Goal: Use online tool/utility: Utilize a website feature to perform a specific function

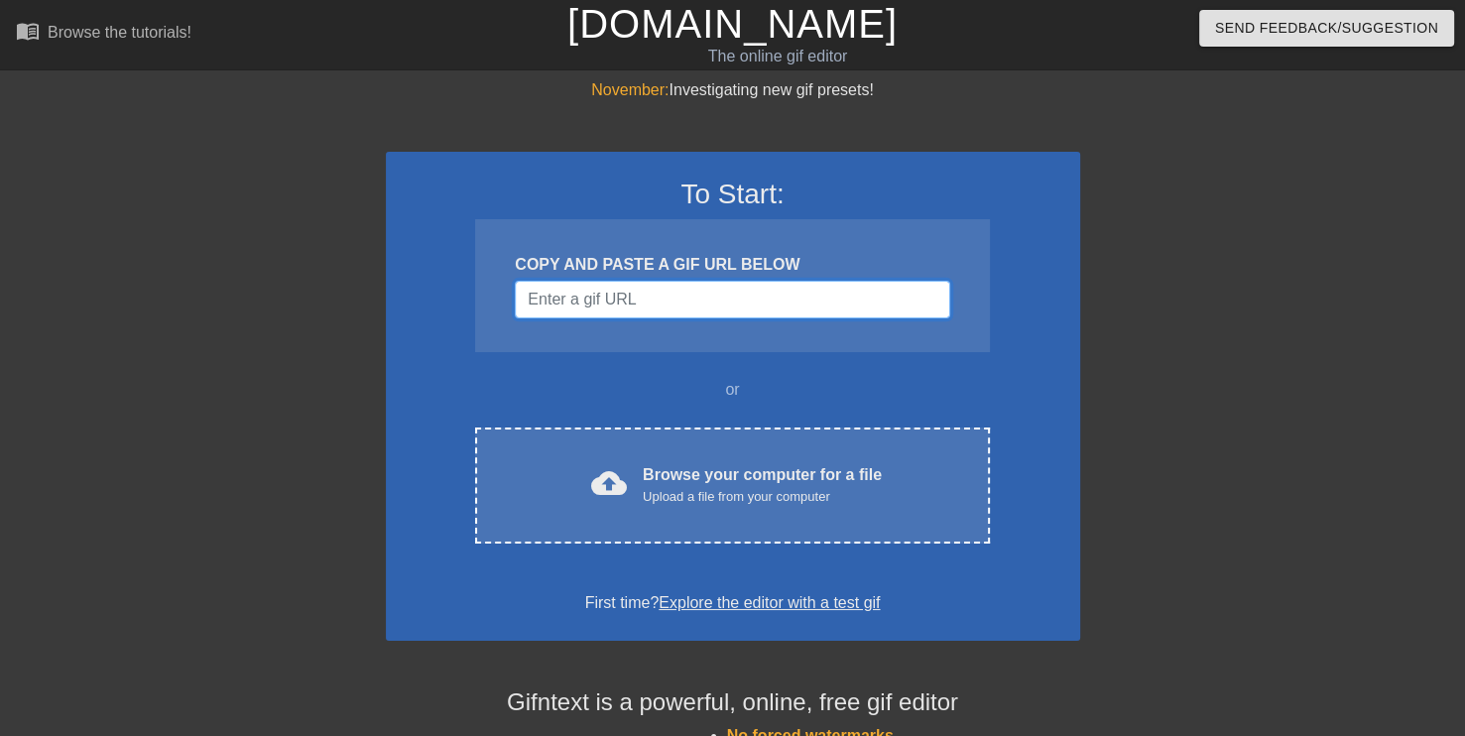
click at [618, 289] on input "Username" at bounding box center [732, 300] width 434 height 38
paste input "[URL][DOMAIN_NAME][PERSON_NAME]"
type input "[URL][DOMAIN_NAME][PERSON_NAME]"
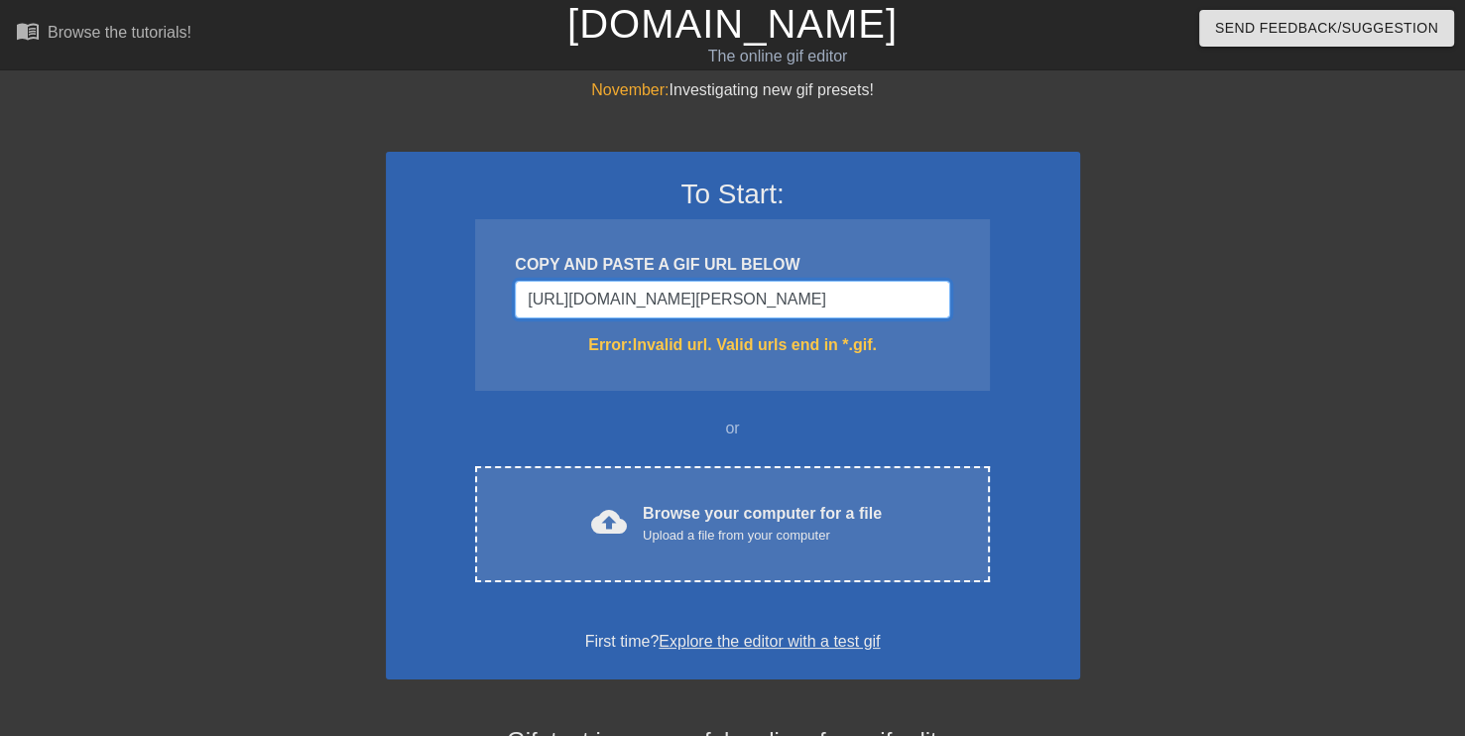
drag, startPoint x: 943, startPoint y: 302, endPoint x: 470, endPoint y: 304, distance: 473.0
click at [470, 304] on div "To Start: COPY AND PASTE A GIF URL BELOW [URL][DOMAIN_NAME][PERSON_NAME] Error:…" at bounding box center [733, 416] width 694 height 528
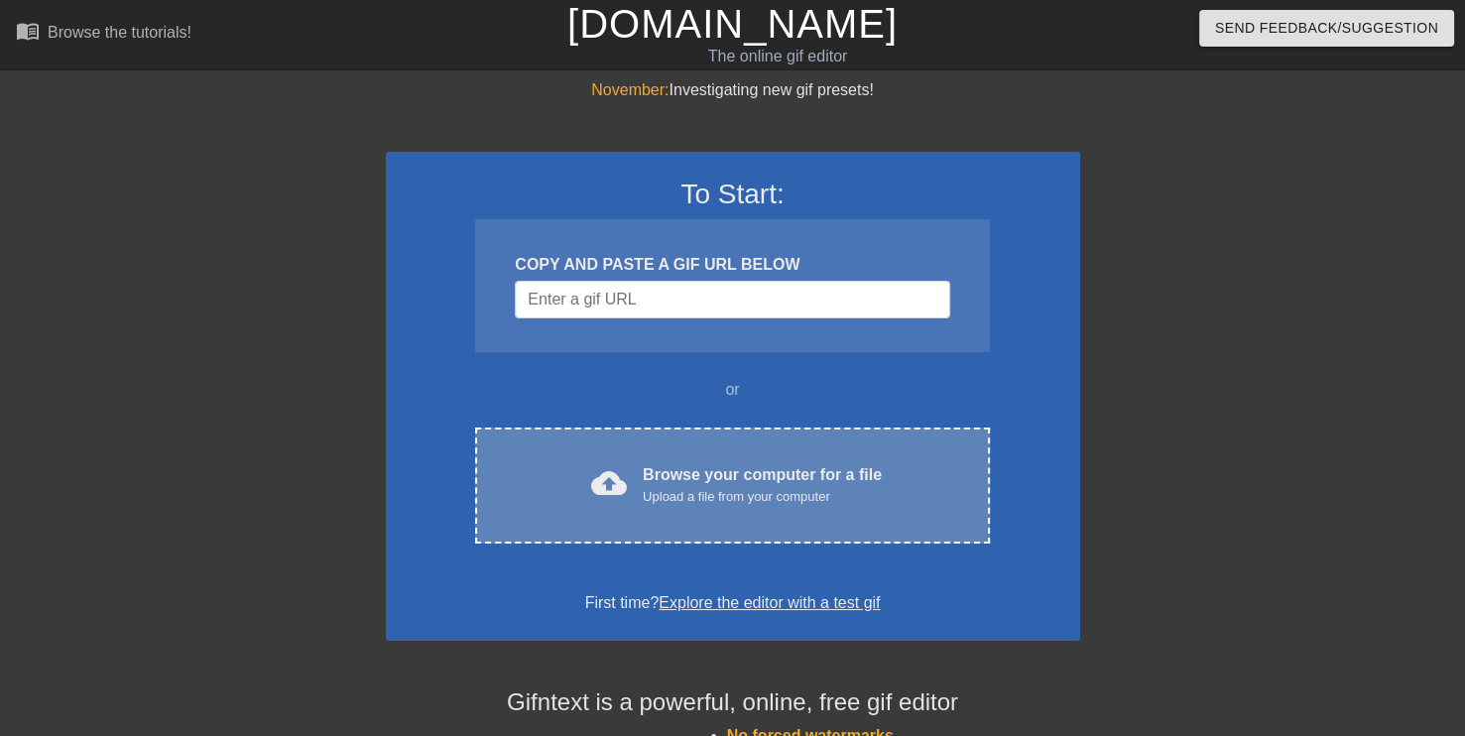
click at [704, 452] on div "cloud_upload Browse your computer for a file Upload a file from your computer C…" at bounding box center [732, 485] width 514 height 116
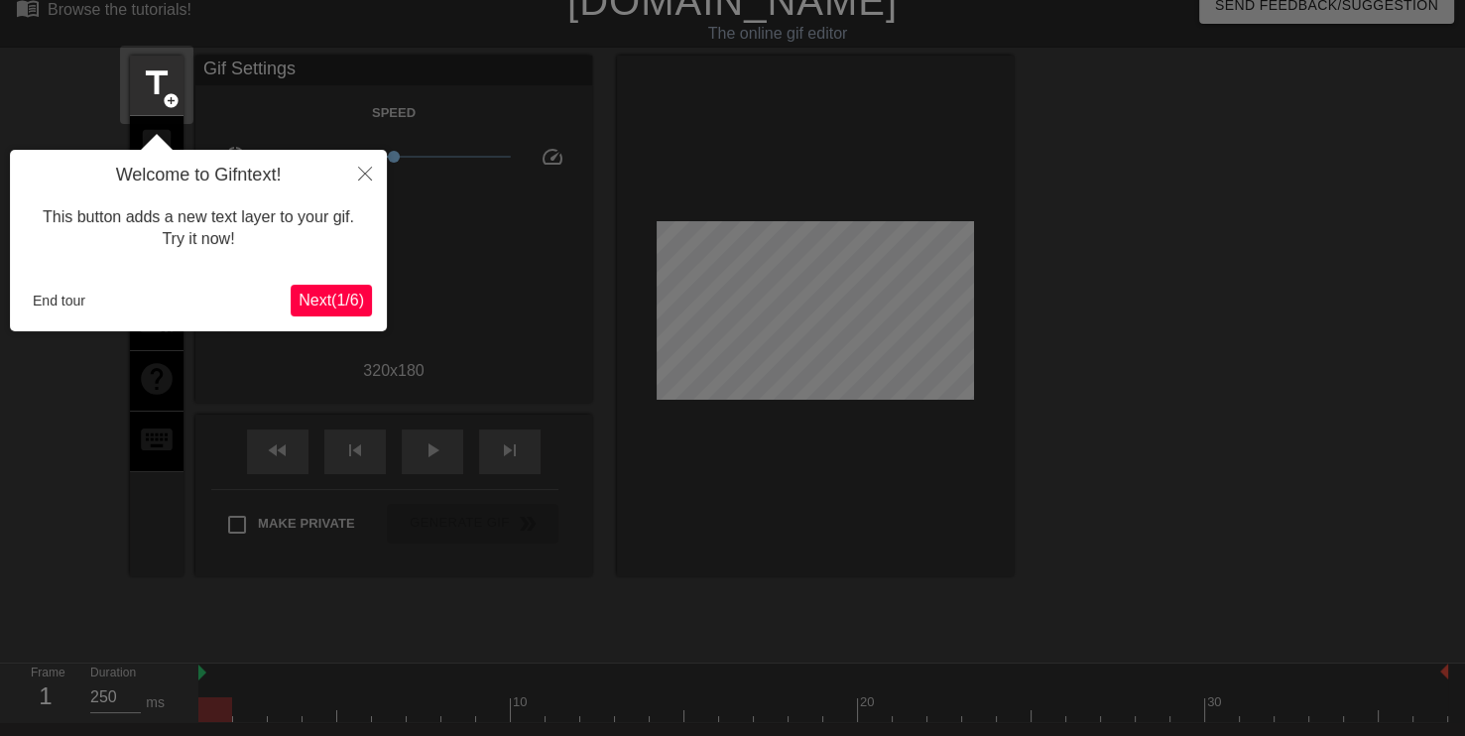
scroll to position [48, 0]
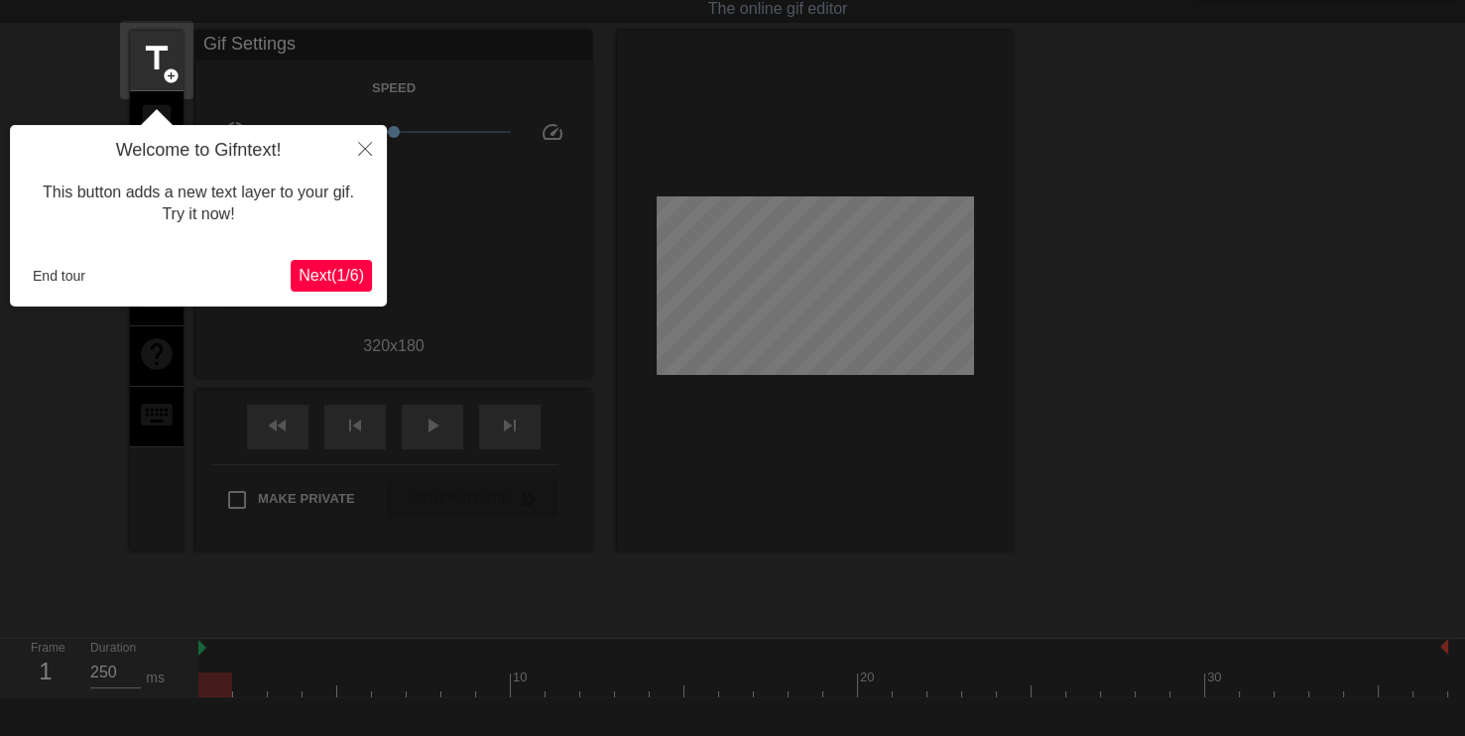
click at [333, 278] on span "Next ( 1 / 6 )" at bounding box center [330, 275] width 65 height 17
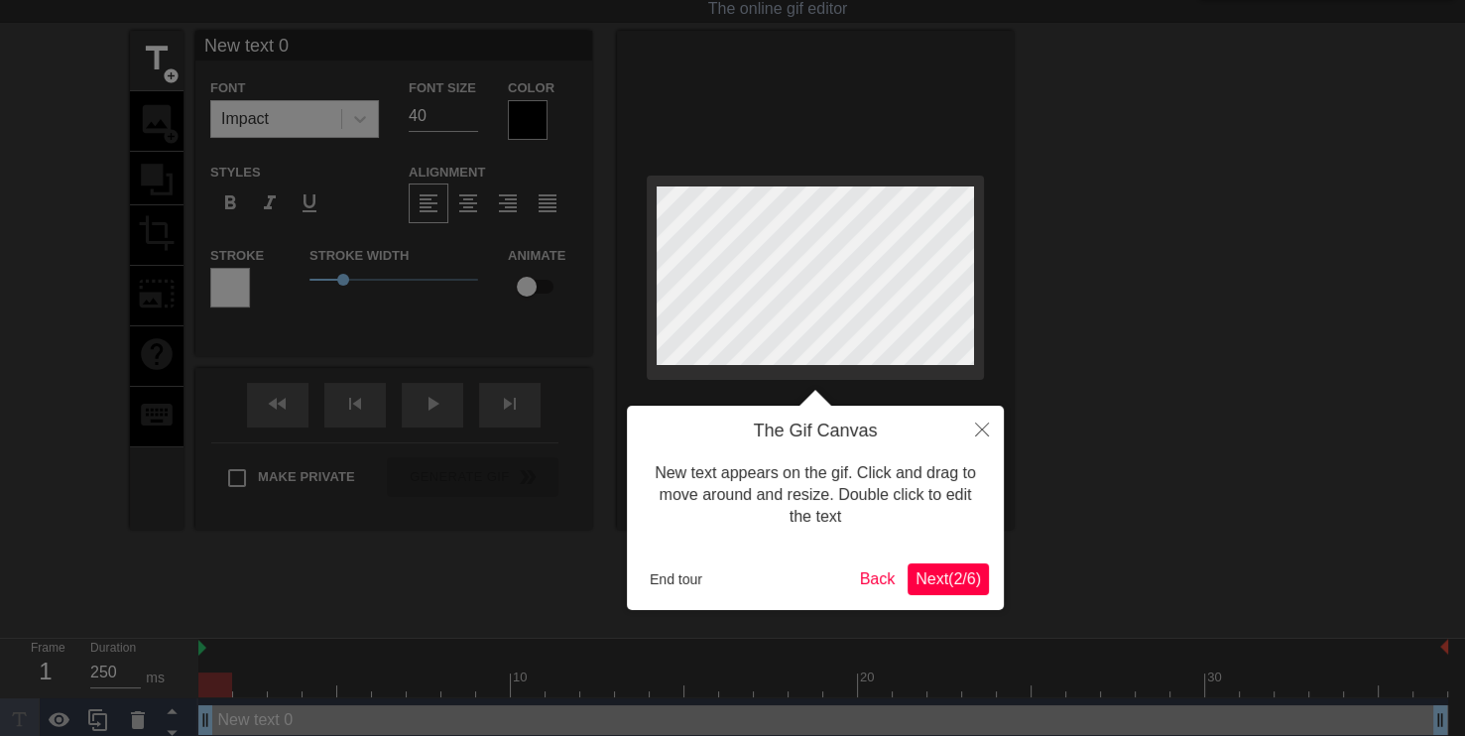
scroll to position [0, 0]
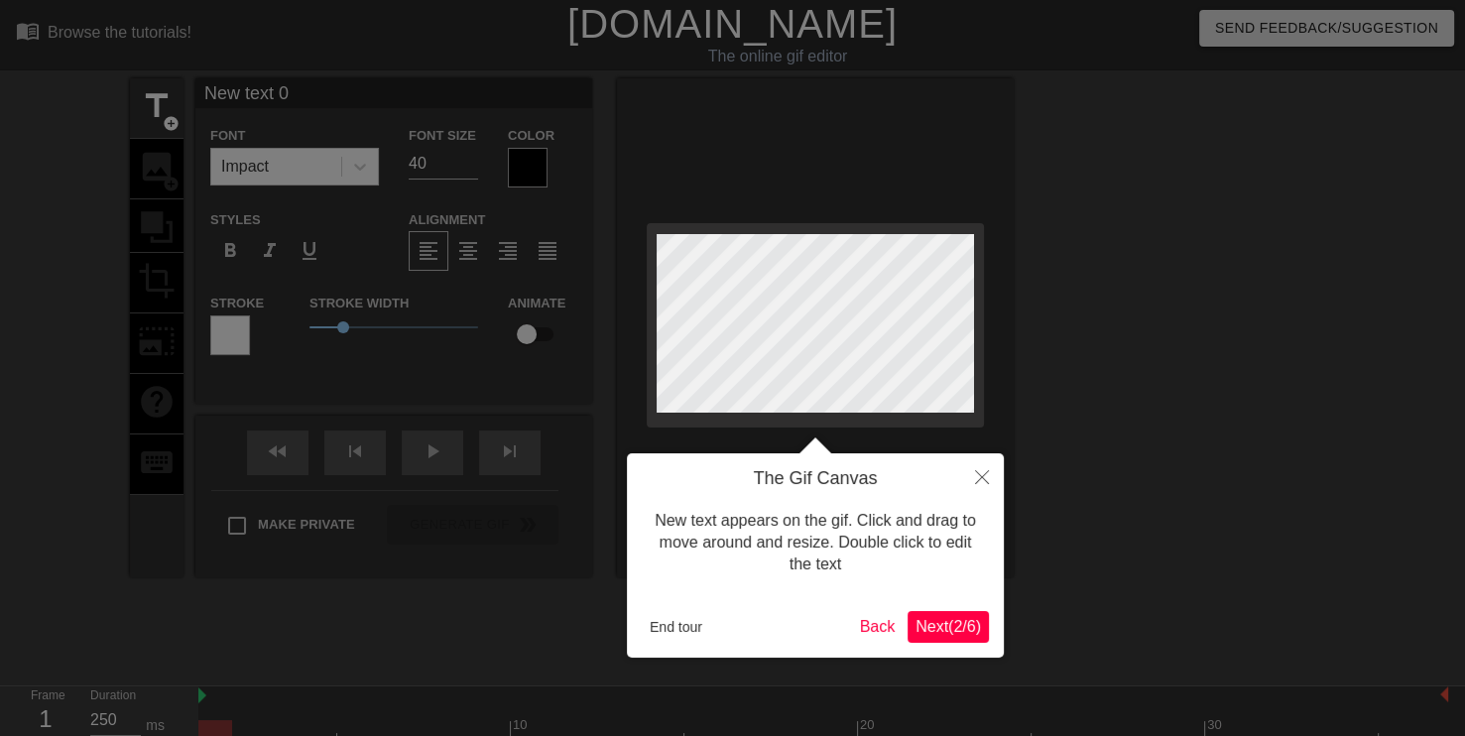
click at [947, 632] on span "Next ( 2 / 6 )" at bounding box center [947, 626] width 65 height 17
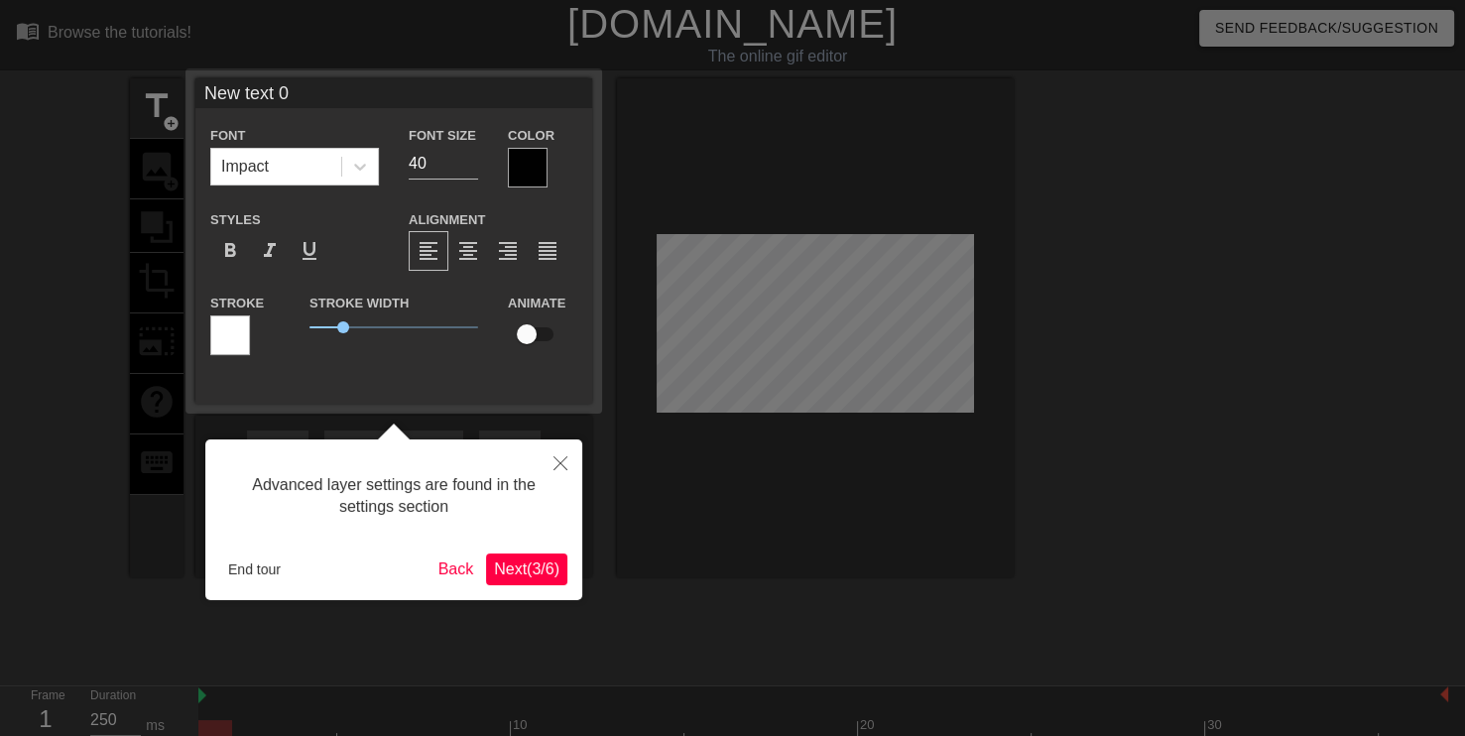
scroll to position [48, 0]
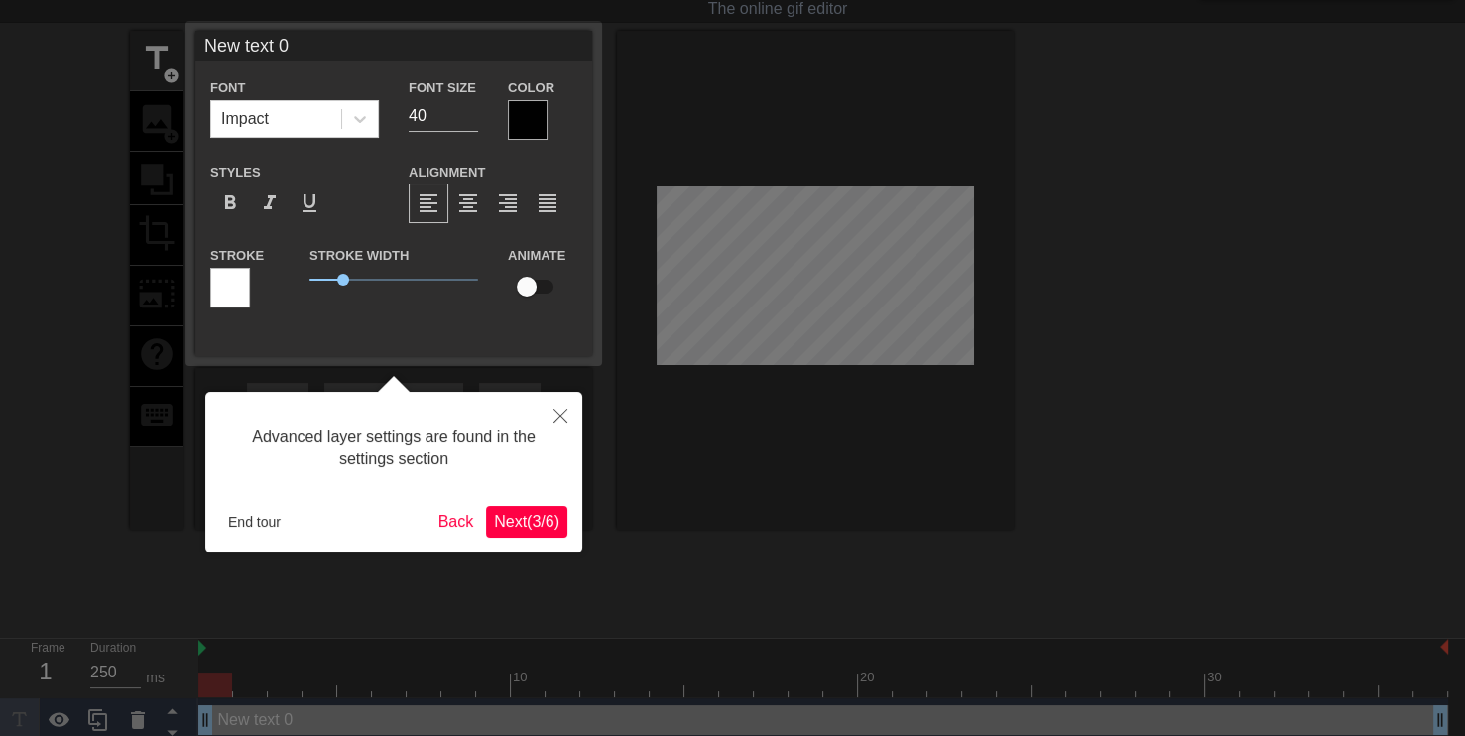
click at [499, 520] on span "Next ( 3 / 6 )" at bounding box center [526, 521] width 65 height 17
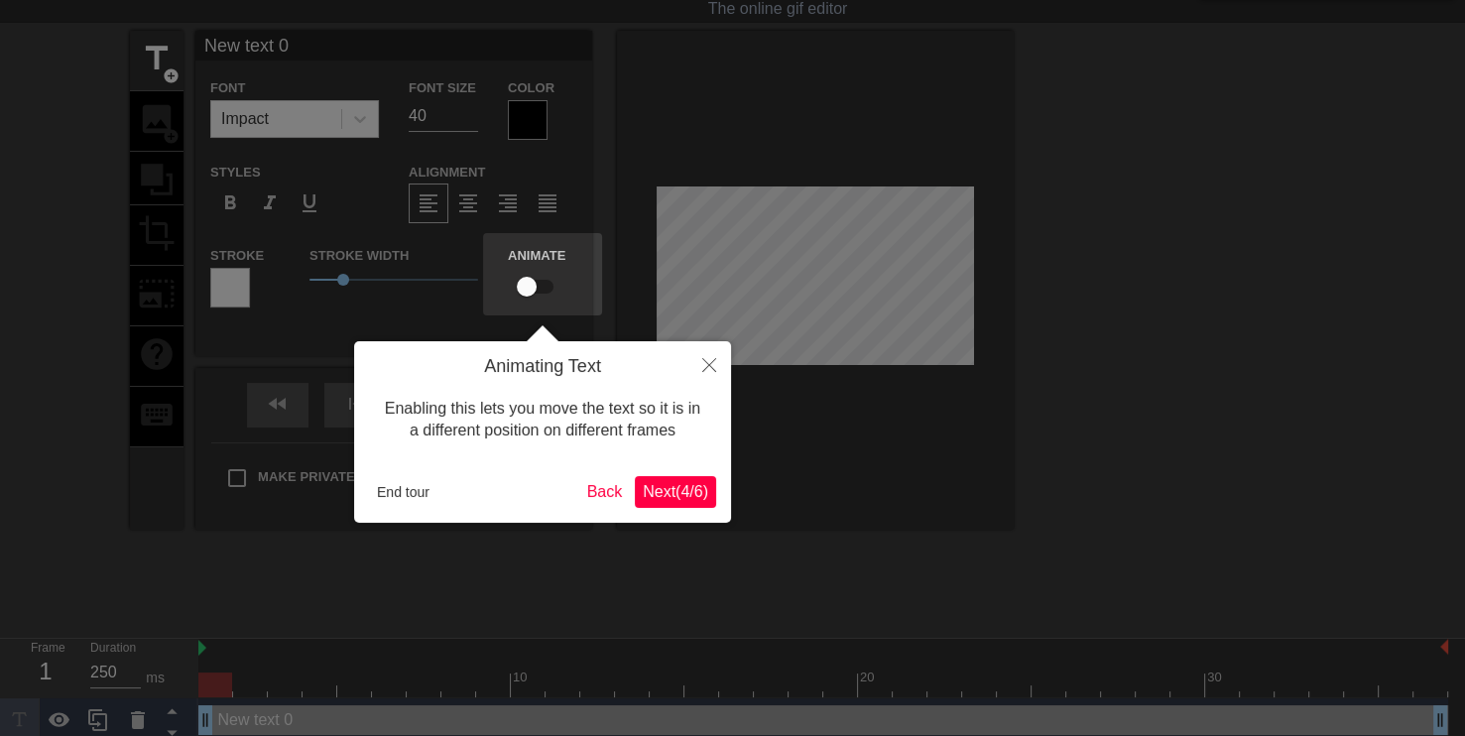
scroll to position [0, 0]
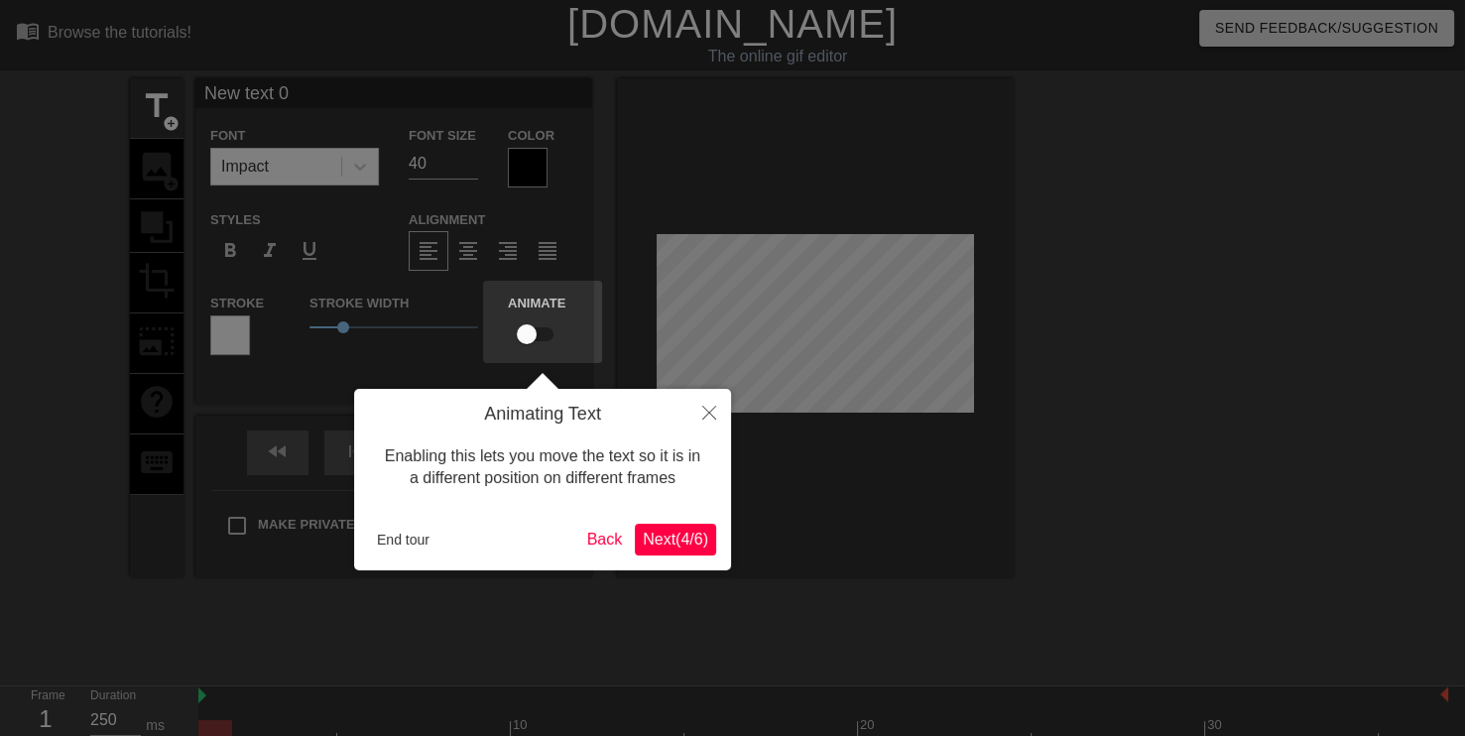
click at [667, 545] on span "Next ( 4 / 6 )" at bounding box center [675, 539] width 65 height 17
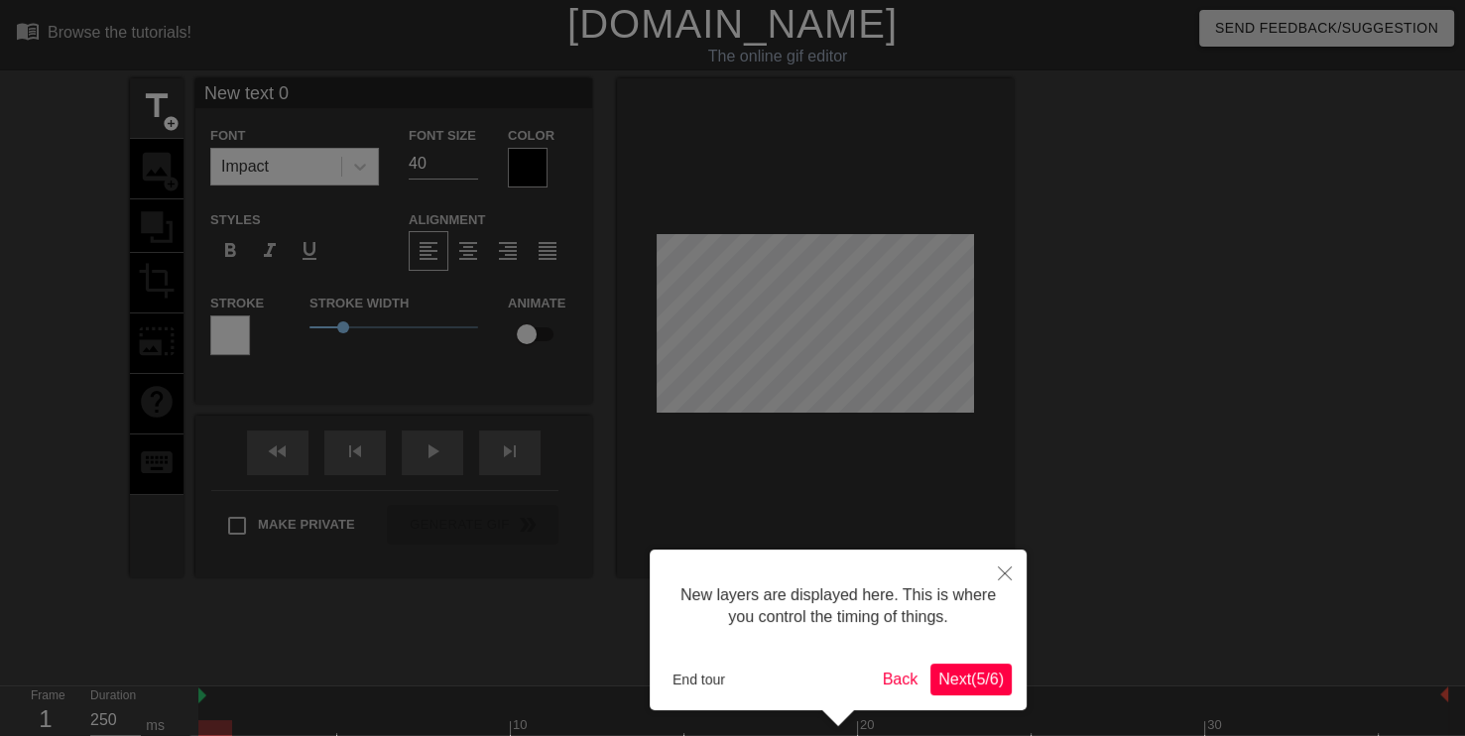
scroll to position [72, 0]
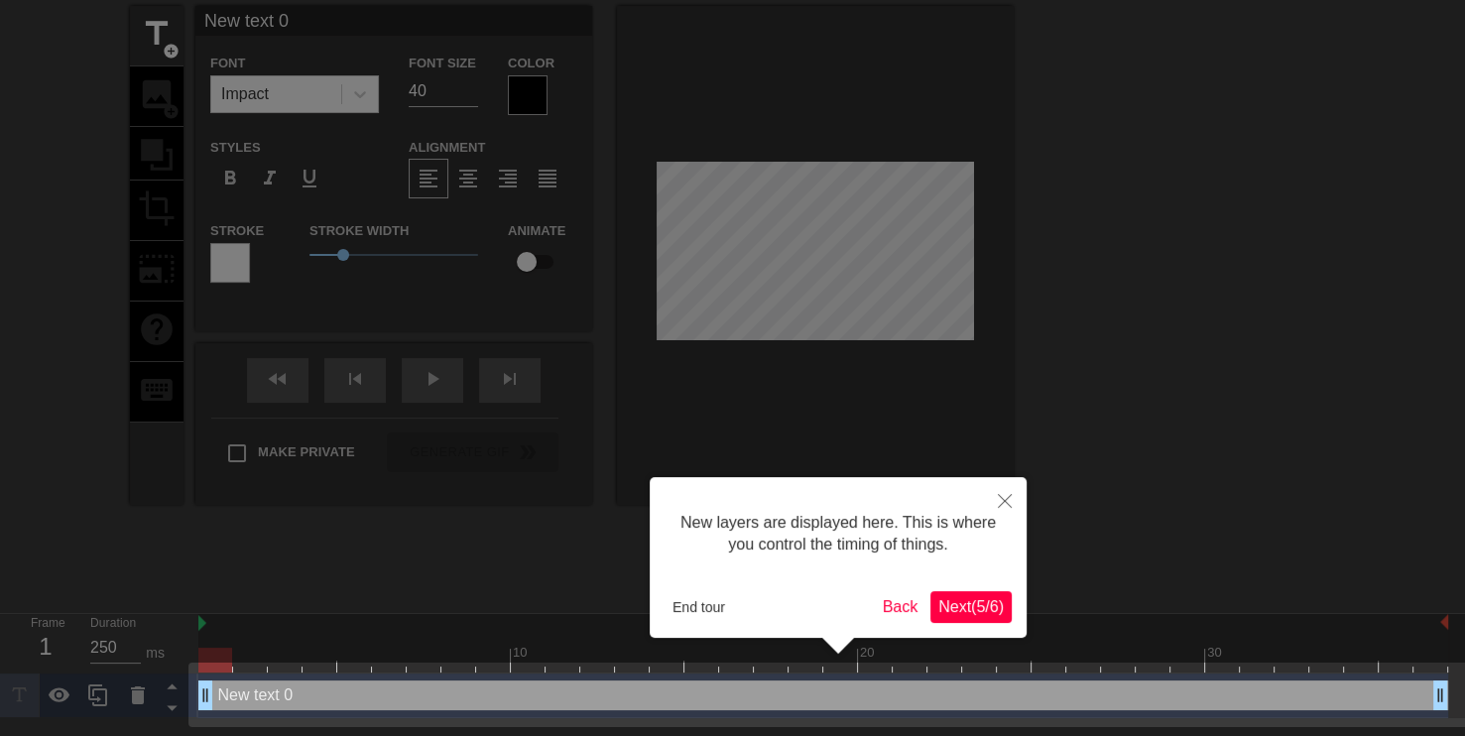
click at [968, 615] on span "Next ( 5 / 6 )" at bounding box center [970, 606] width 65 height 17
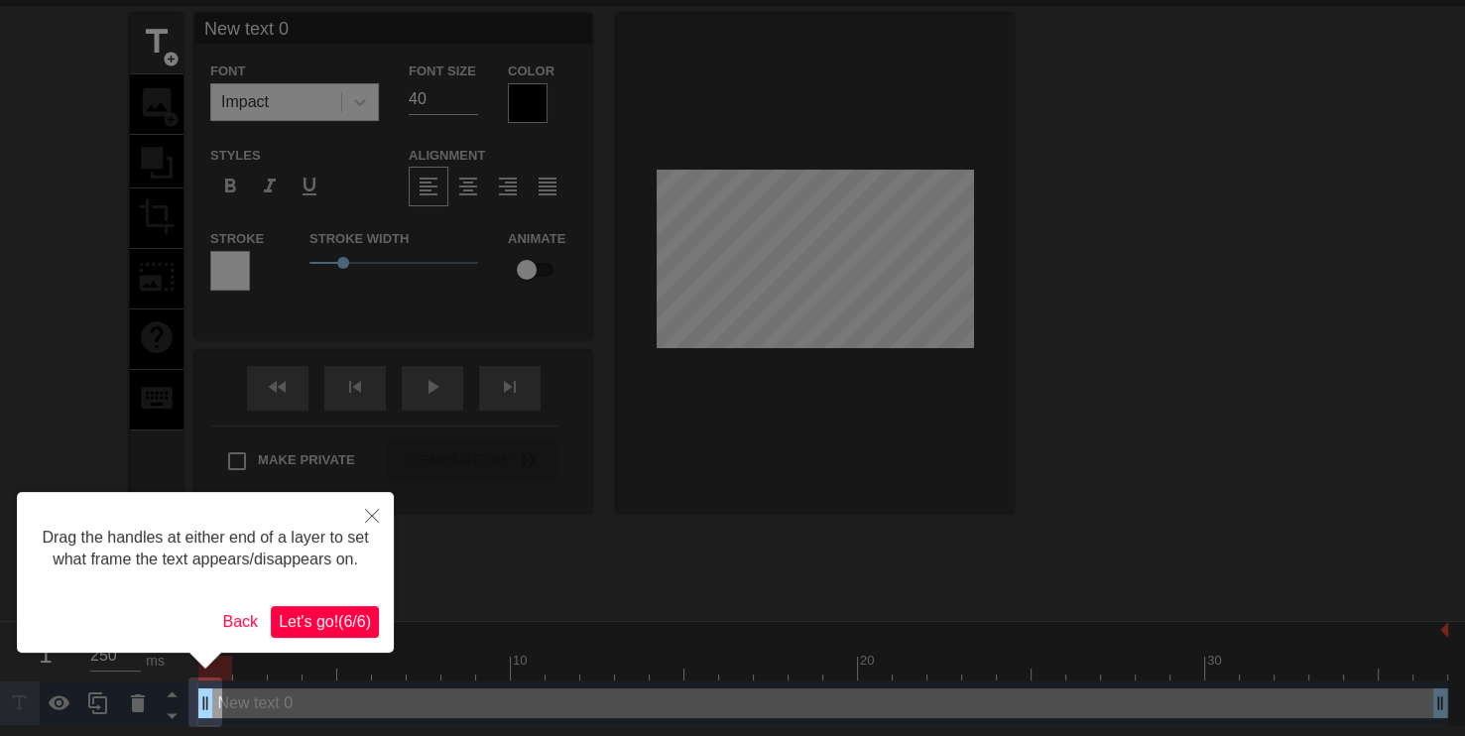
scroll to position [0, 0]
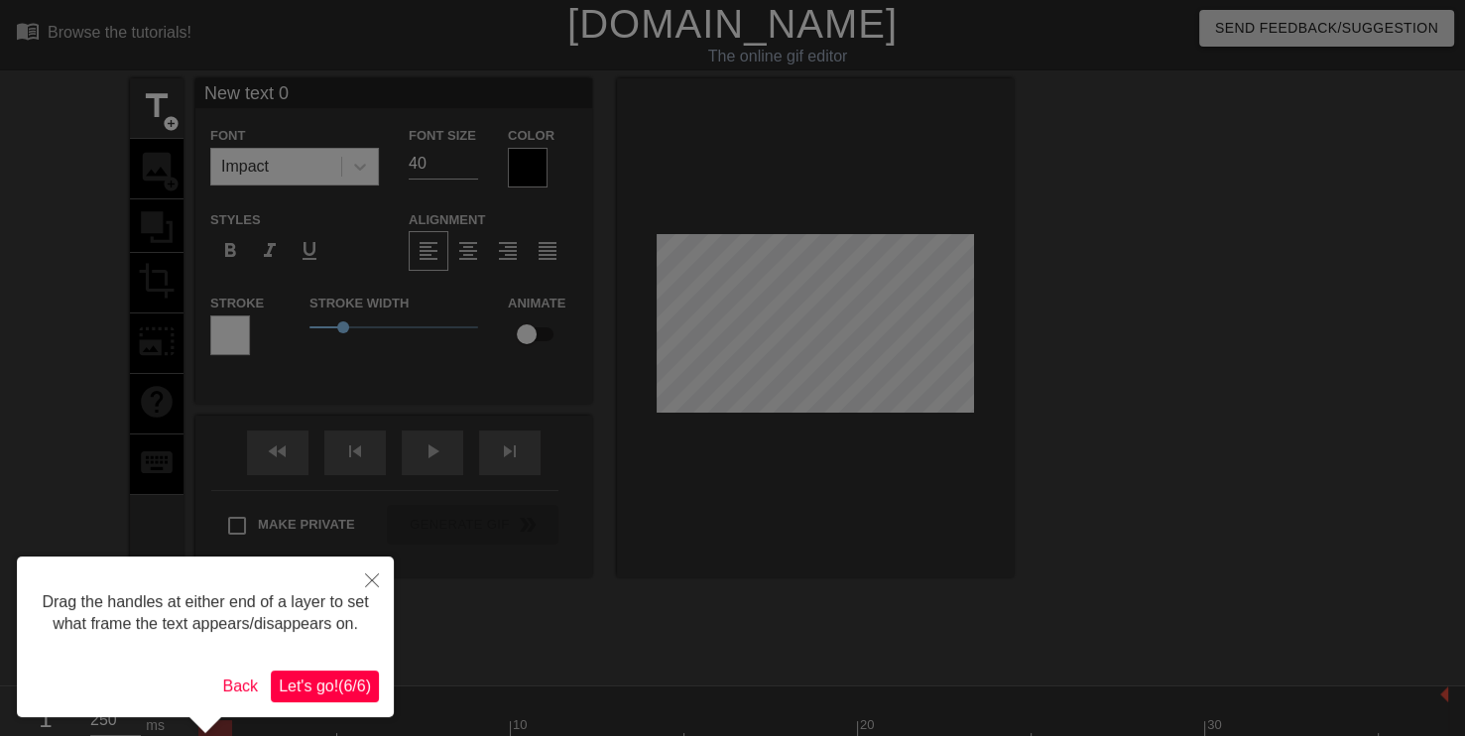
click at [365, 681] on span "Let's go! ( 6 / 6 )" at bounding box center [325, 685] width 92 height 17
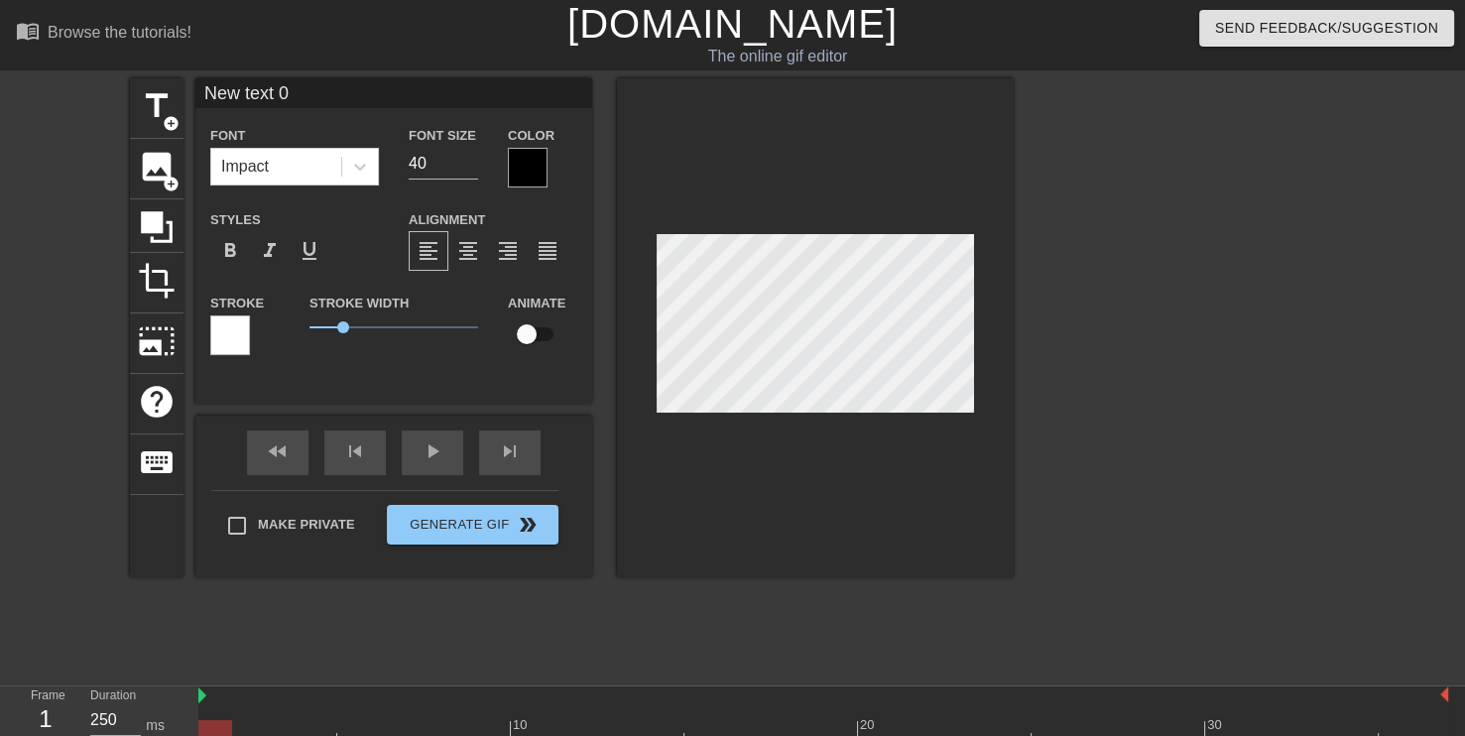
scroll to position [2, 4]
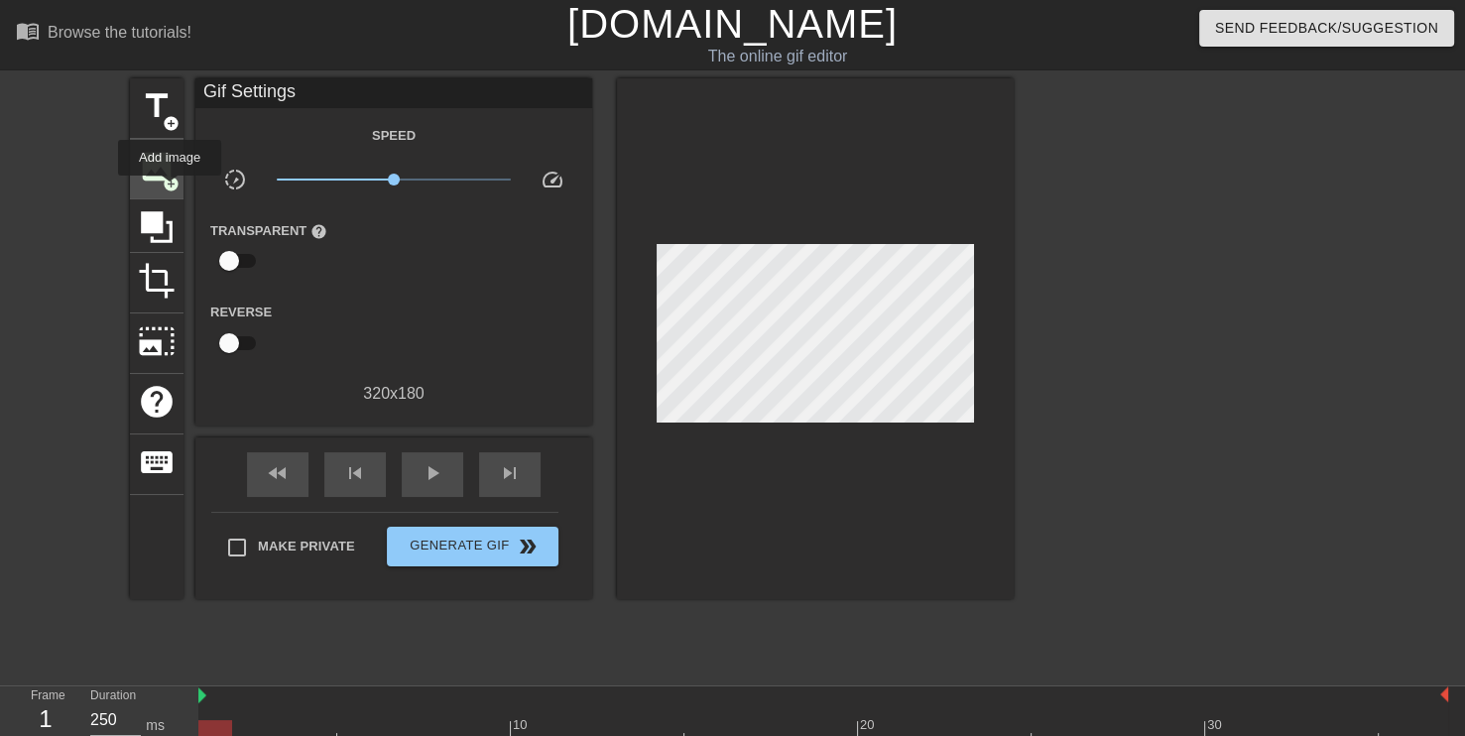
click at [170, 189] on div "image add_circle" at bounding box center [157, 169] width 54 height 60
